Goal: Task Accomplishment & Management: Manage account settings

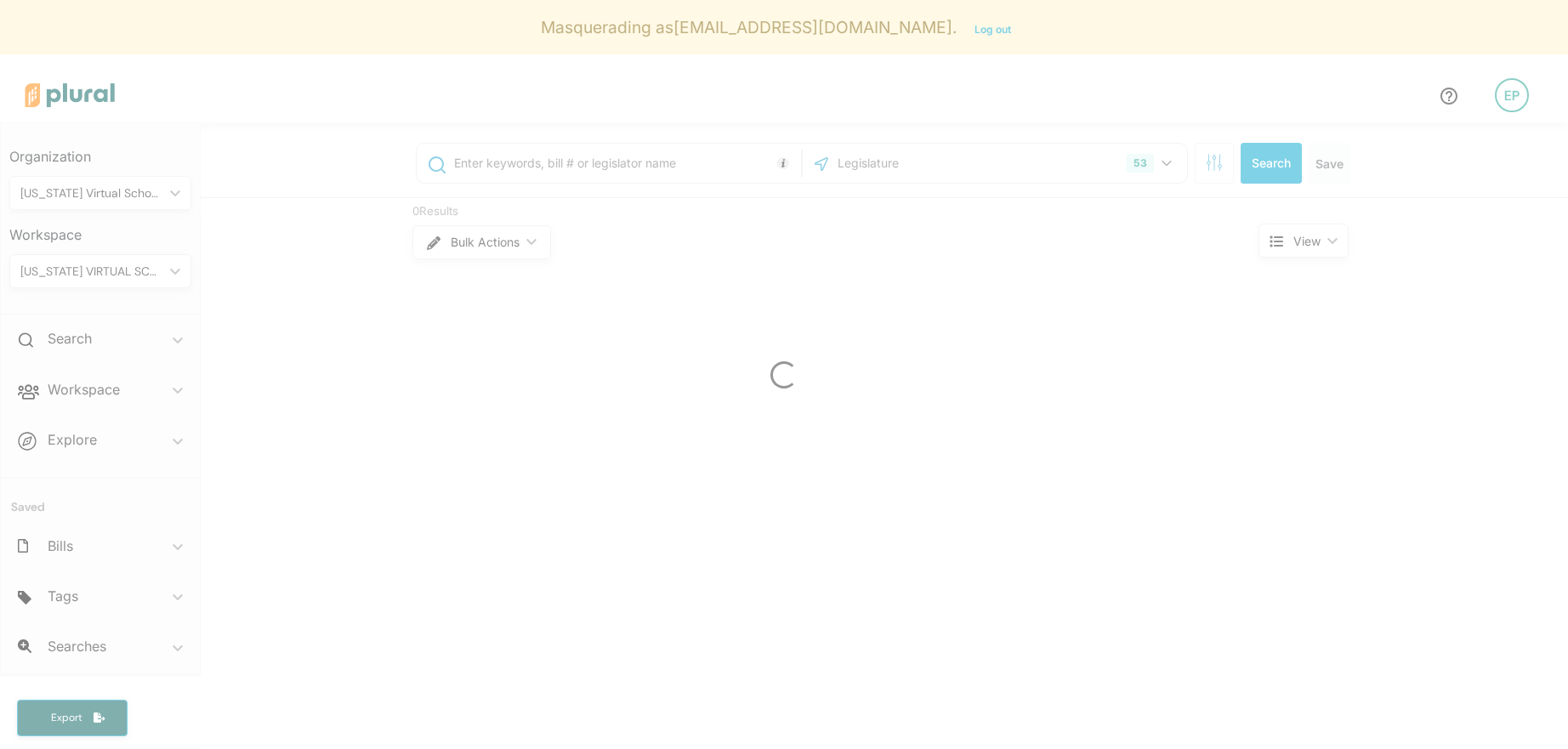
click at [1512, 101] on div at bounding box center [784, 374] width 1568 height 749
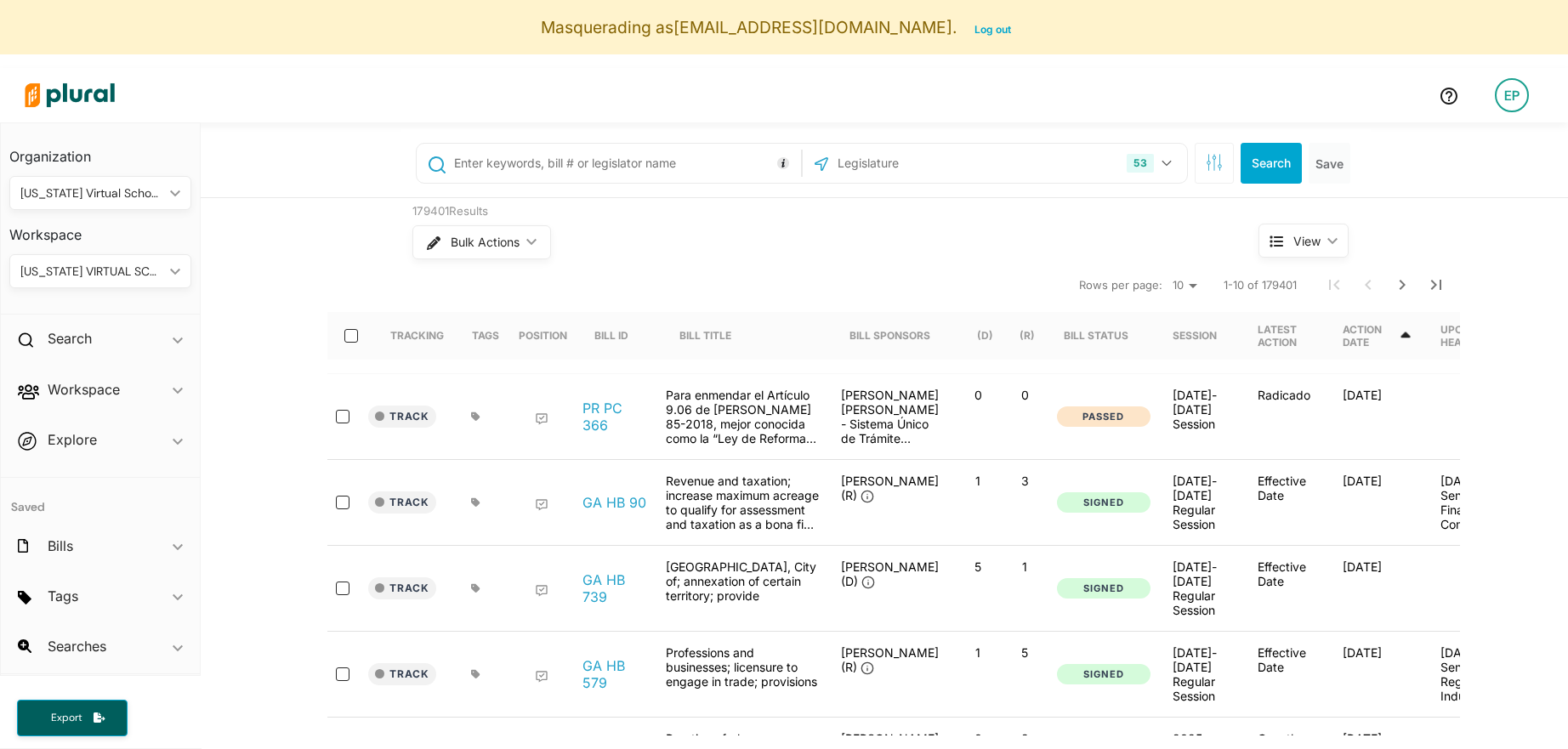
click at [1505, 101] on div "EP" at bounding box center [1512, 96] width 34 height 34
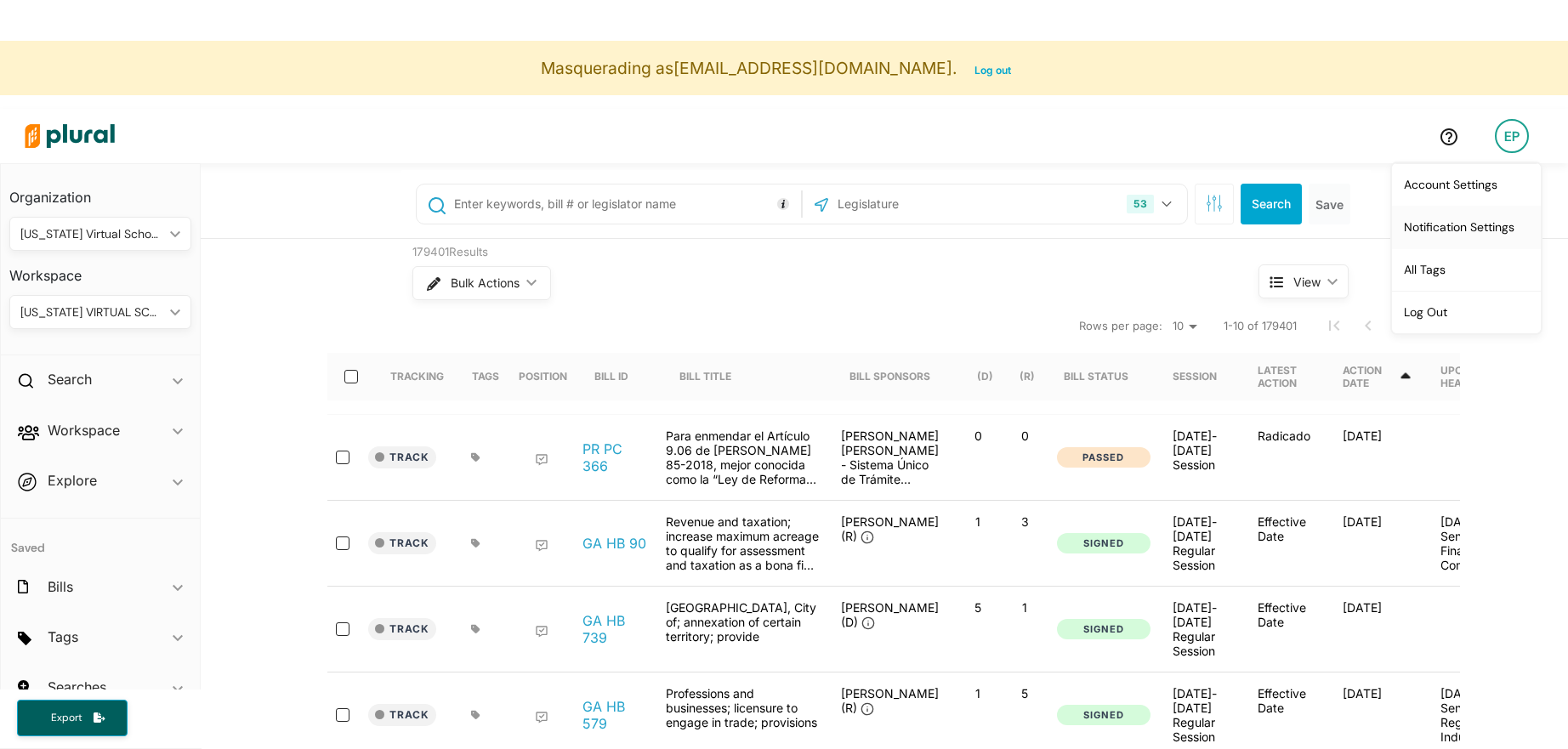
click at [1483, 224] on link "Notification Settings" at bounding box center [1466, 227] width 149 height 42
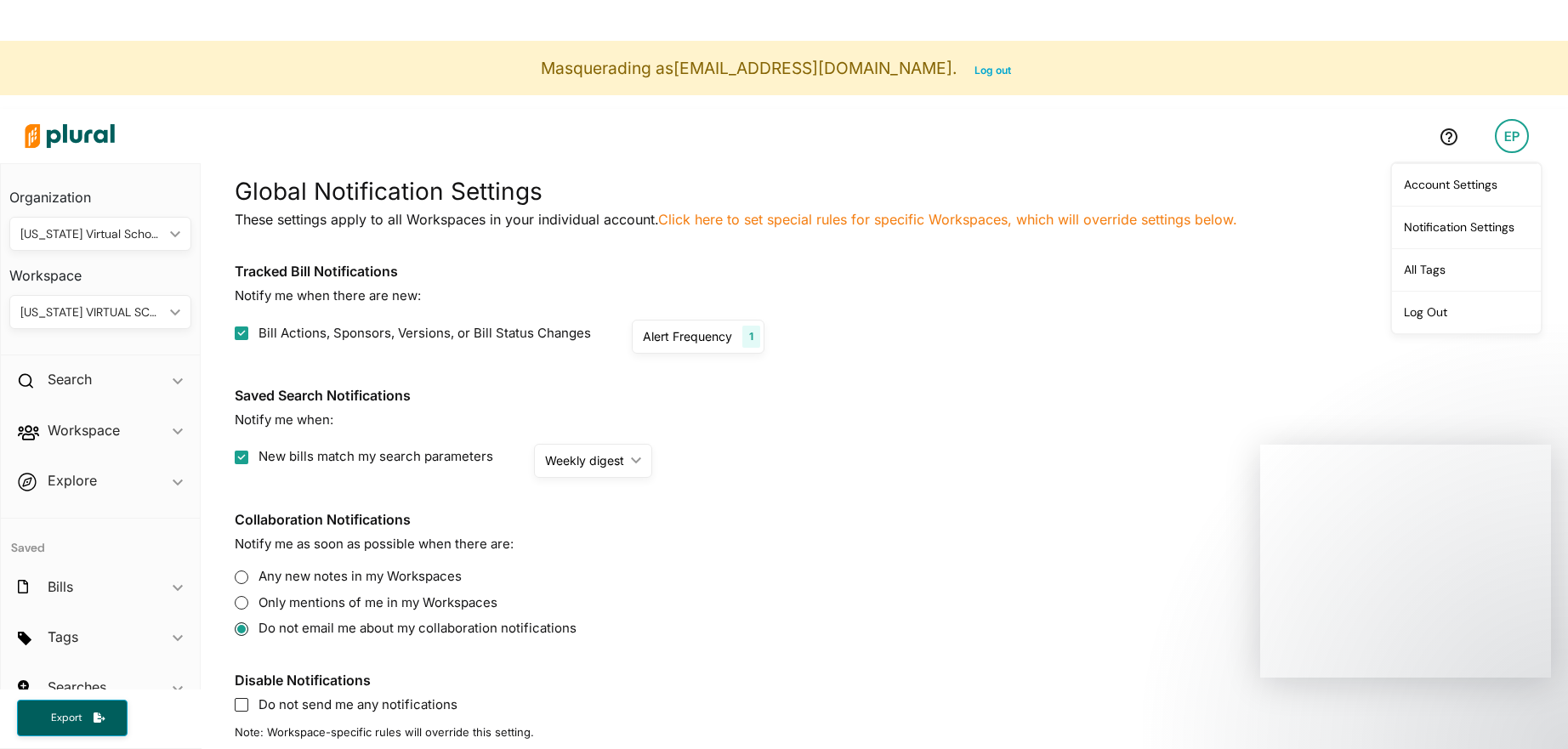
scroll to position [171, 0]
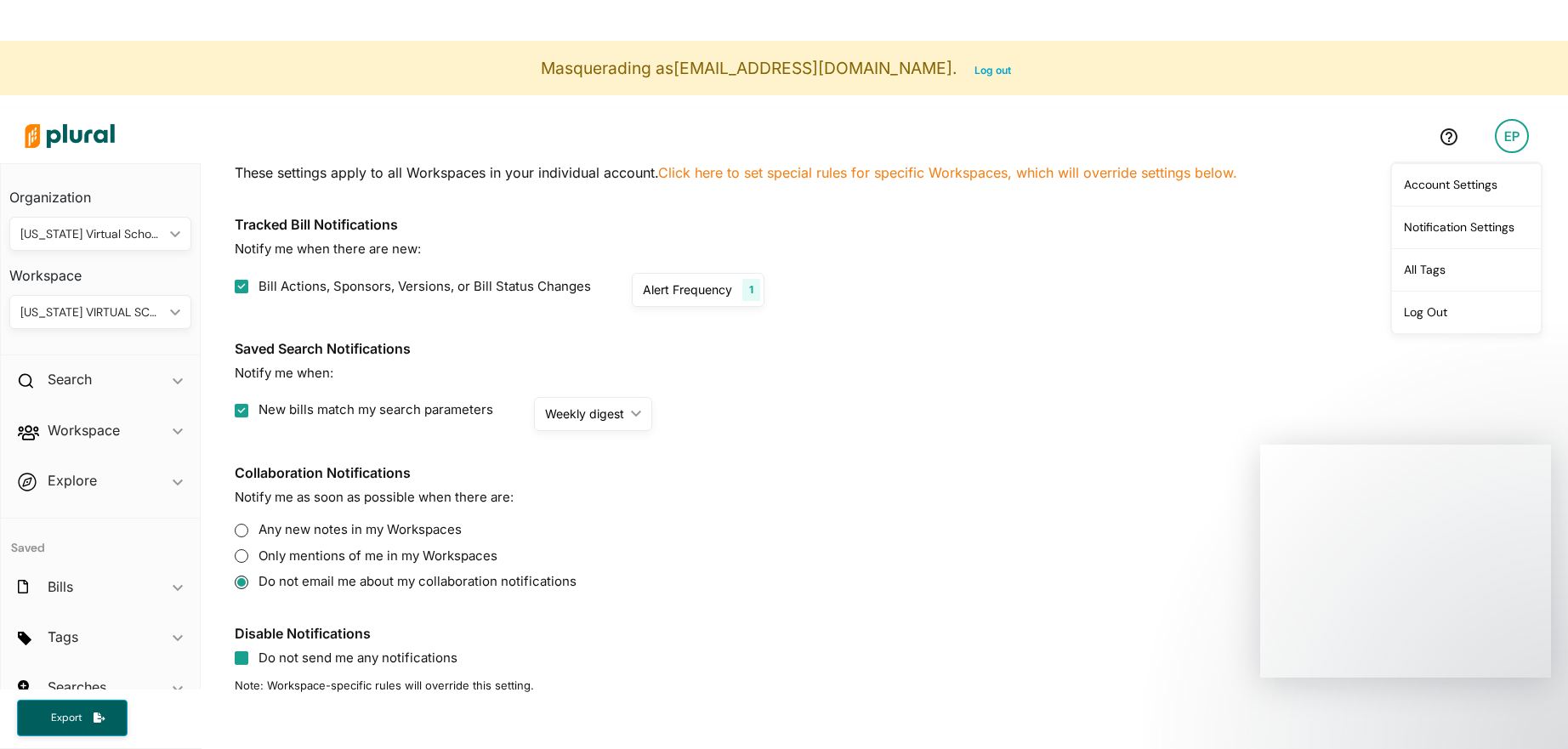
click at [247, 660] on input "Do not send me any notifications" at bounding box center [241, 658] width 14 height 14
checkbox input "true"
checkbox input "false"
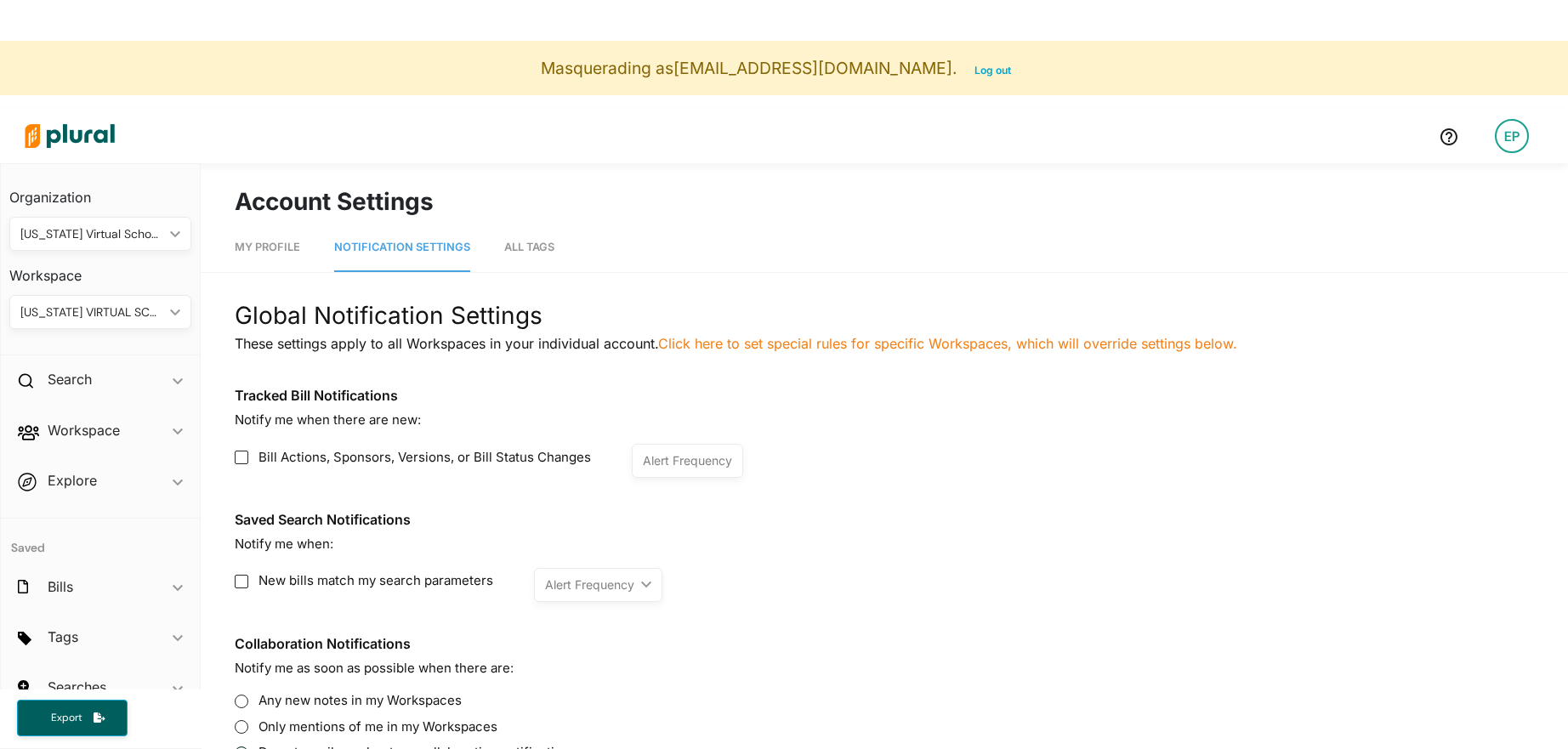
click at [1241, 277] on div "My Profile Notification Settings All Tags Global Notification Settings These se…" at bounding box center [884, 543] width 1367 height 647
